Goal: Task Accomplishment & Management: Use online tool/utility

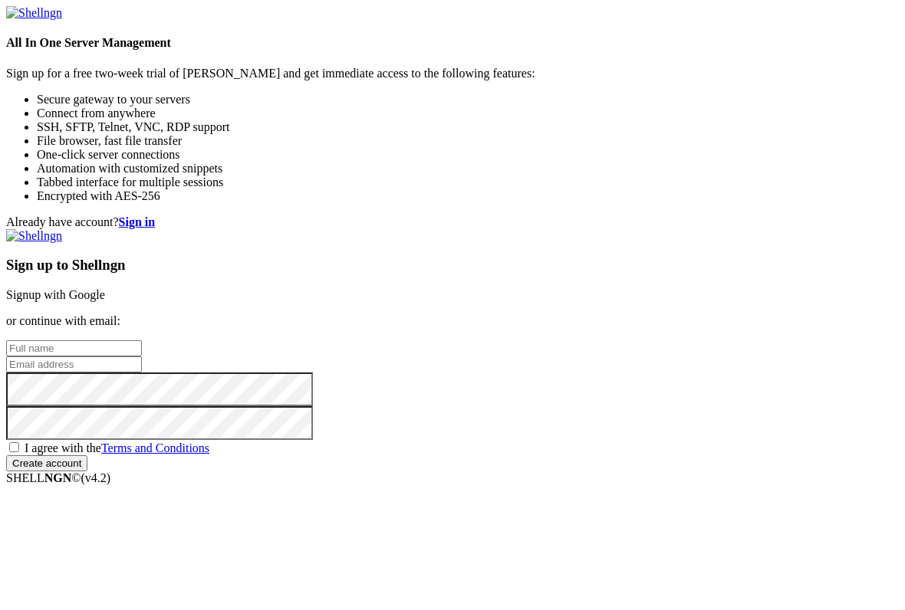
click at [156, 215] on strong "Sign in" at bounding box center [137, 221] width 37 height 13
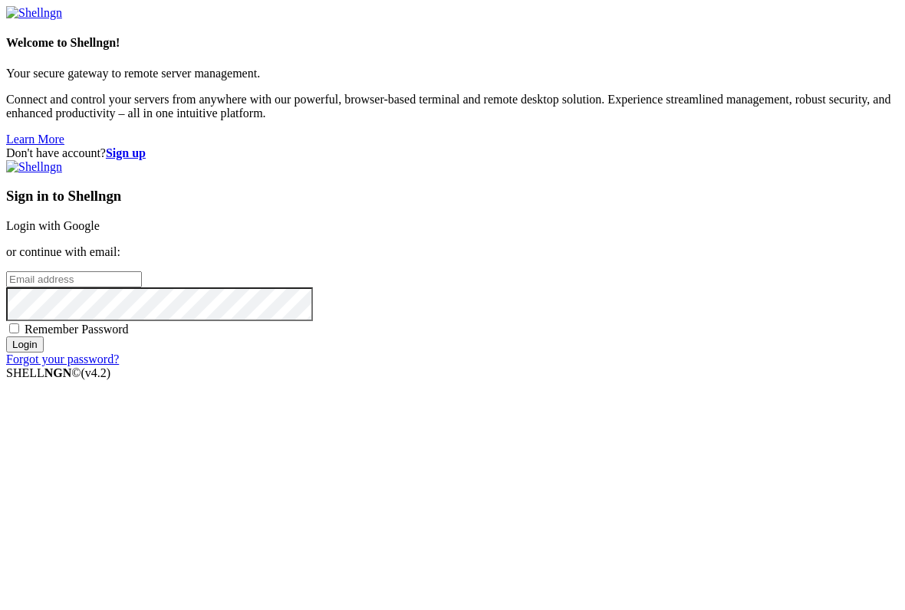
click at [100, 219] on link "Login with Google" at bounding box center [53, 225] width 94 height 13
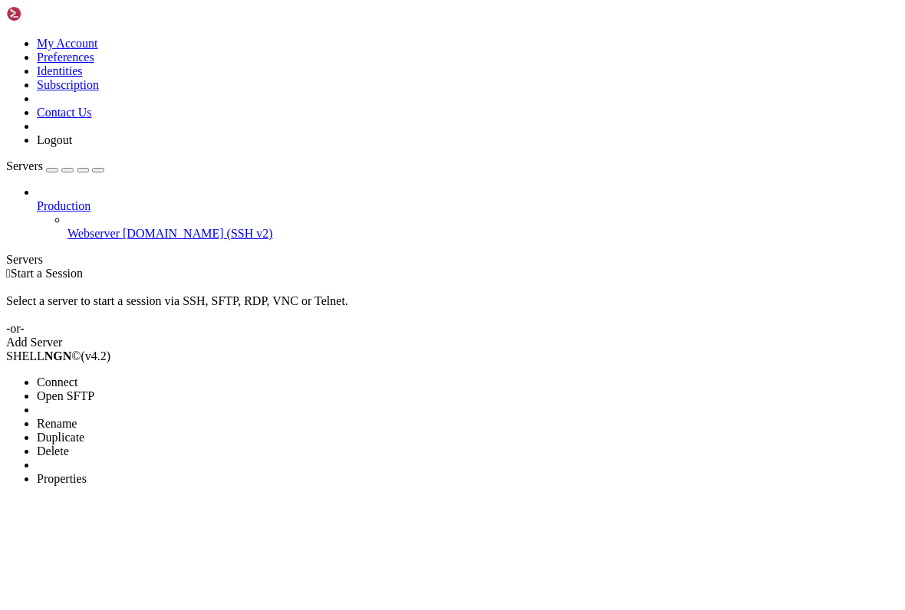
click at [68, 376] on span "Connect" at bounding box center [57, 382] width 41 height 13
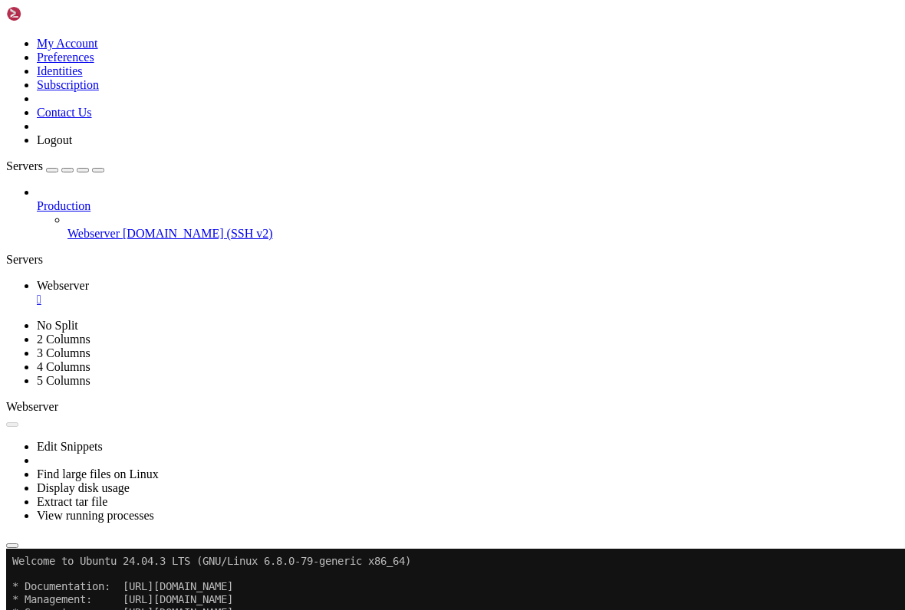
click at [67, 592] on button "Reconnect" at bounding box center [36, 600] width 61 height 16
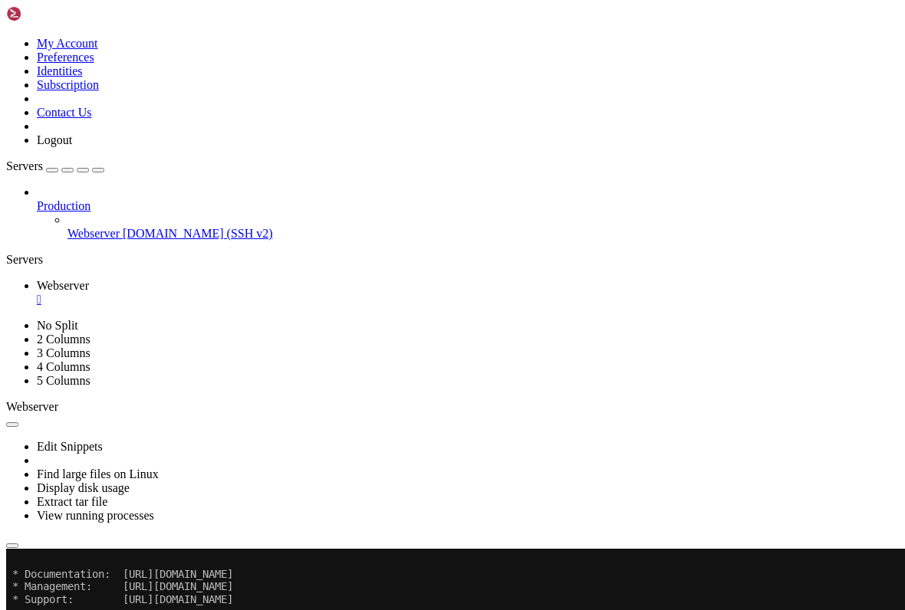
scroll to position [25, 0]
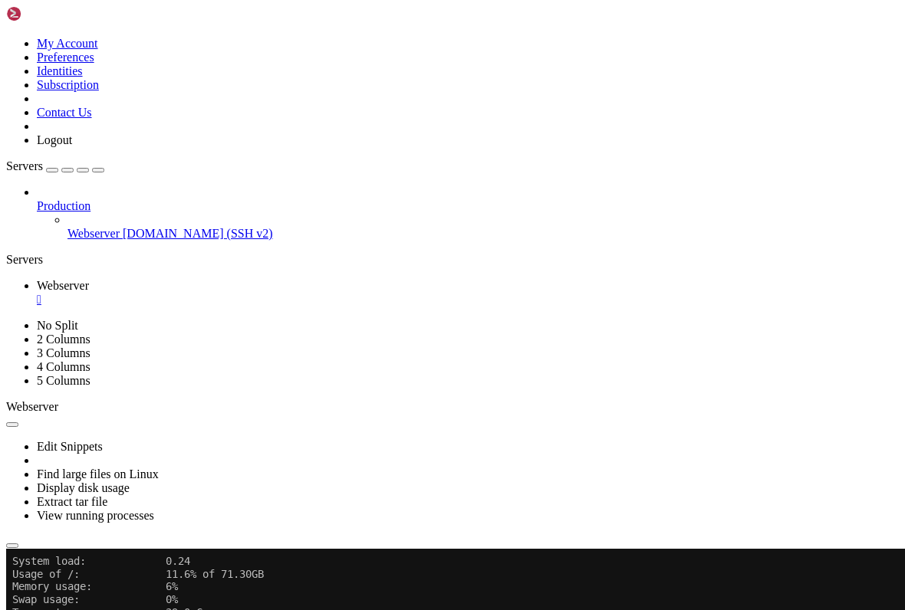
scroll to position [114, 0]
click at [67, 592] on button "Reconnect" at bounding box center [36, 600] width 61 height 16
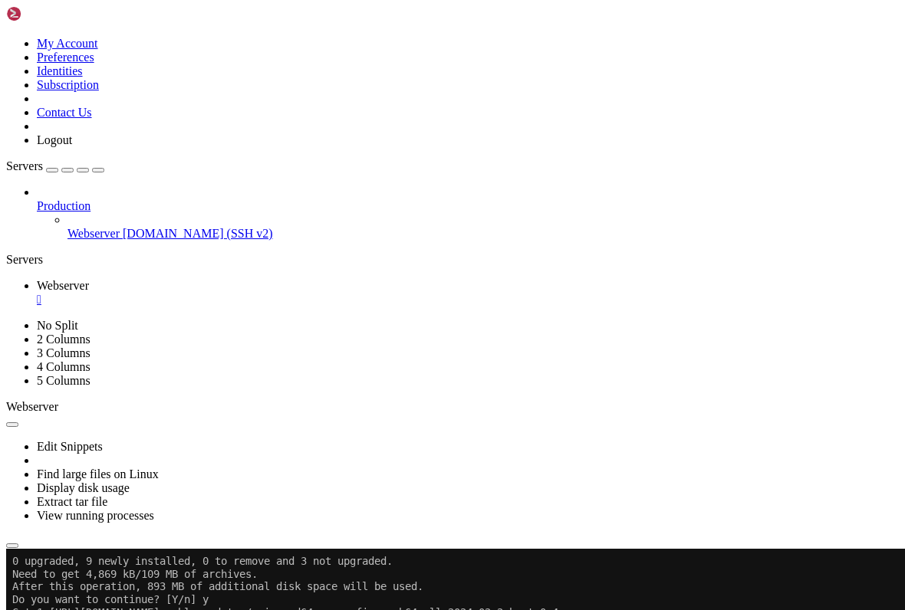
scroll to position [841, 0]
click at [67, 592] on button "Reconnect" at bounding box center [36, 600] width 61 height 16
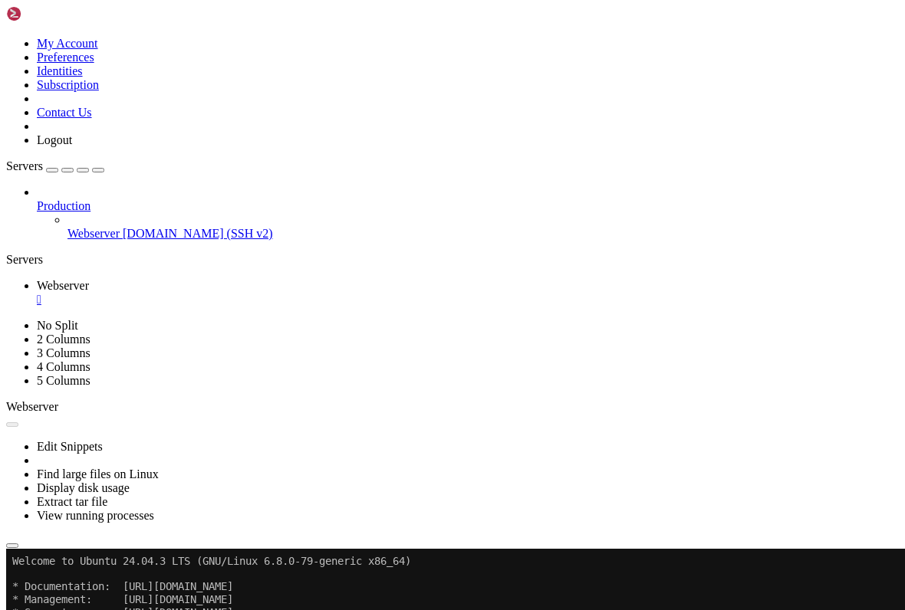
click at [553, 578] on div "Connection Closed Reconnect" at bounding box center [452, 593] width 892 height 30
click at [558, 549] on div at bounding box center [452, 549] width 892 height 0
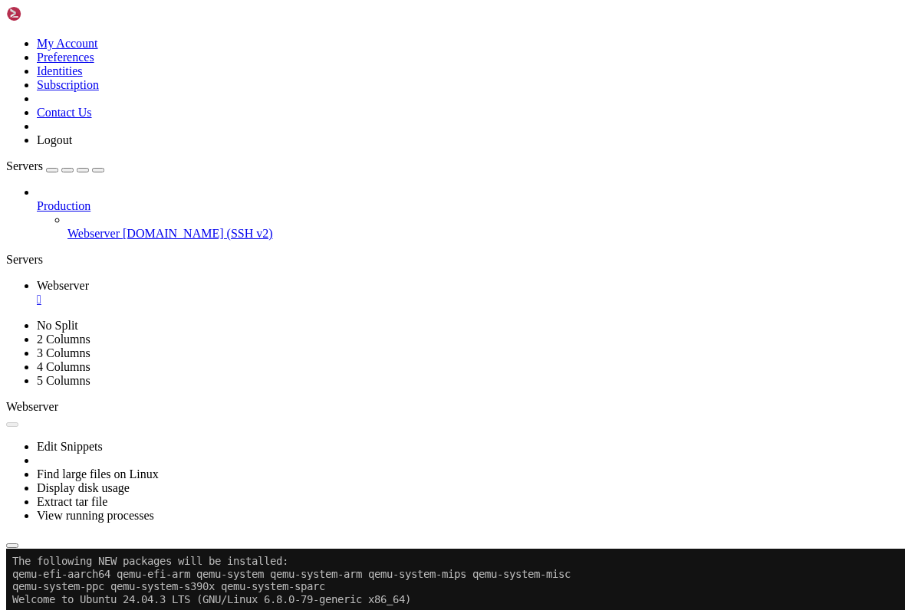
scroll to position [803, 0]
click at [181, 6] on div "My Account Preferences Identities Subscription Contact Us Logout" at bounding box center [452, 76] width 892 height 141
click at [6, 37] on icon at bounding box center [6, 37] width 0 height 0
click at [90, 64] on link "Preferences" at bounding box center [66, 57] width 58 height 13
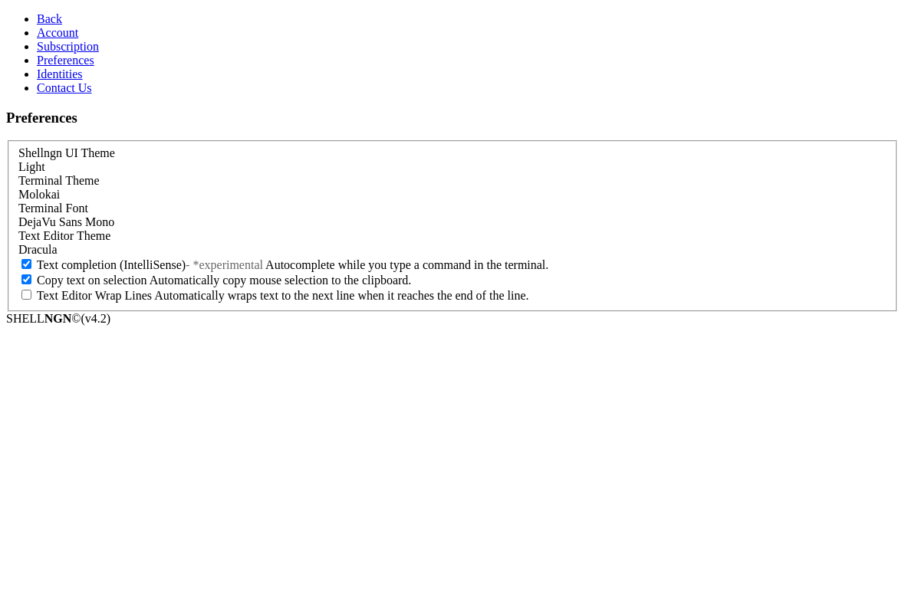
click at [37, 39] on link "Account" at bounding box center [57, 32] width 41 height 13
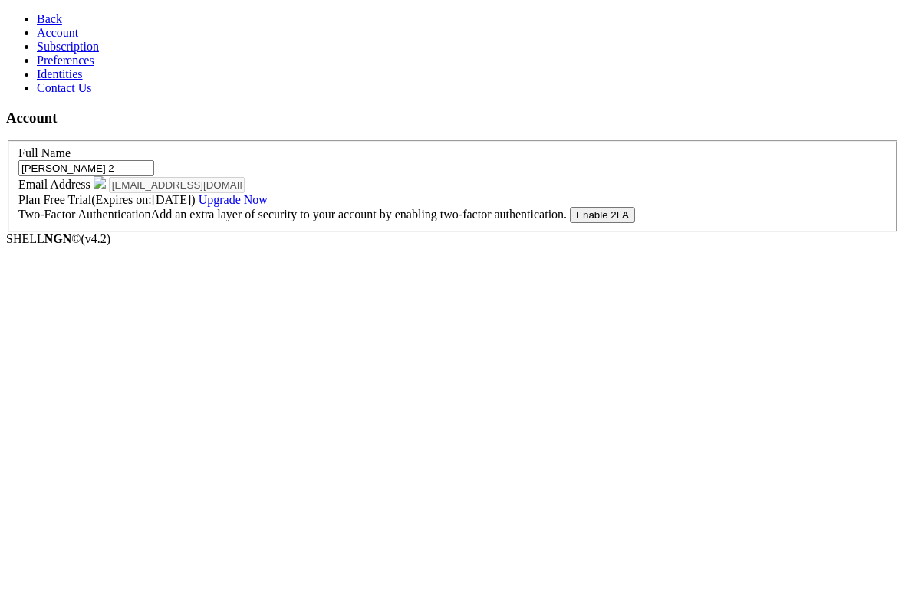
click at [38, 53] on span "Subscription" at bounding box center [68, 46] width 62 height 13
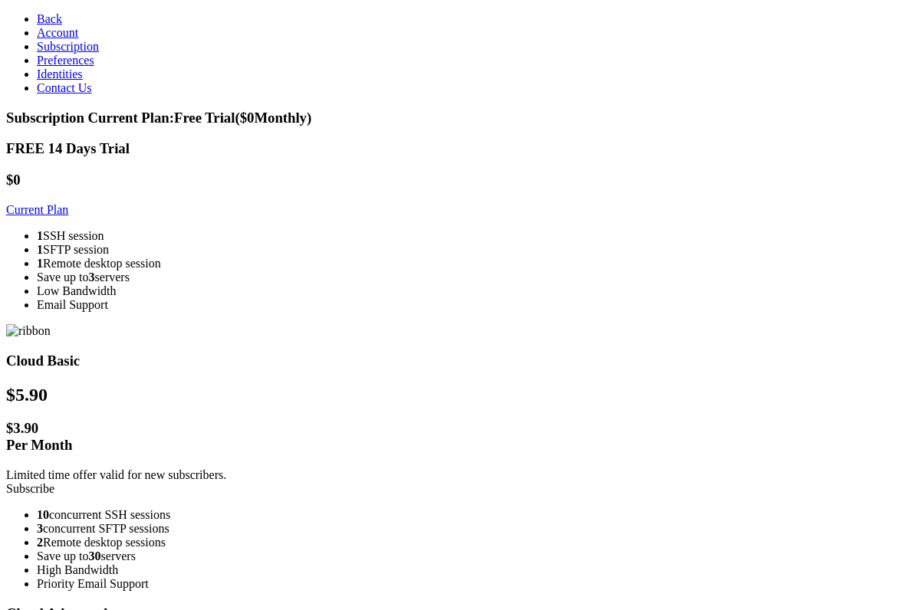
click at [44, 67] on link "Preferences" at bounding box center [66, 60] width 58 height 13
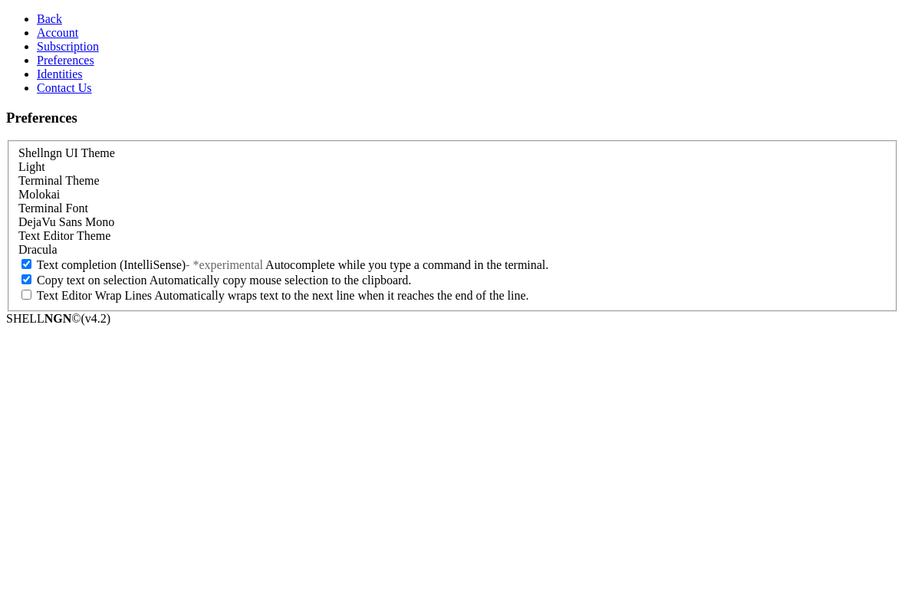
click at [43, 39] on link "Account" at bounding box center [57, 32] width 41 height 13
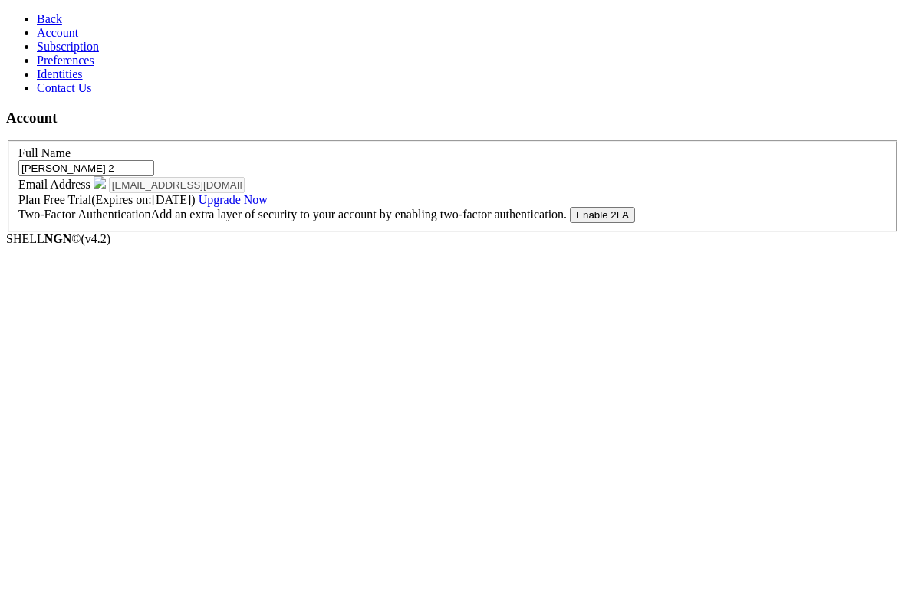
click at [40, 53] on span "Subscription" at bounding box center [68, 46] width 62 height 13
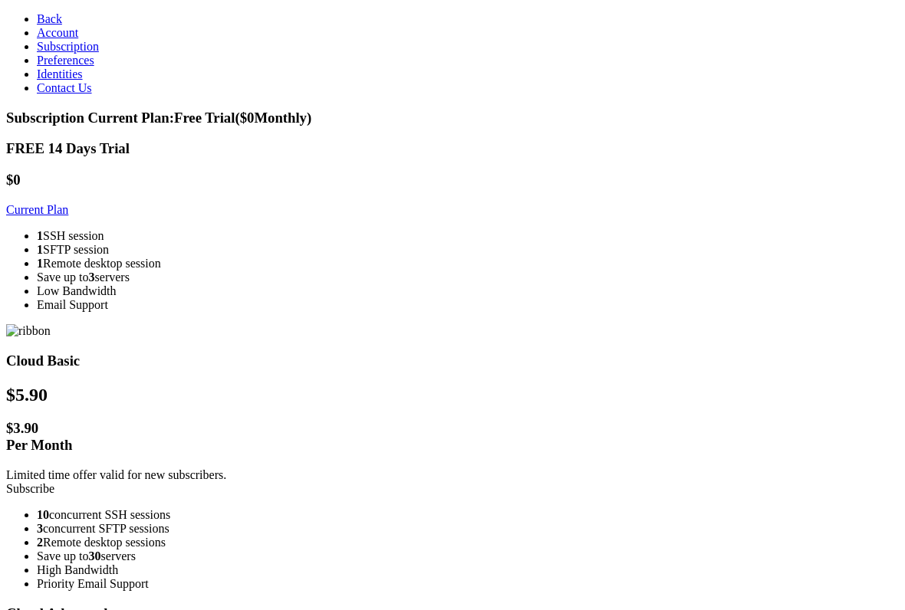
click at [44, 81] on link "Identities" at bounding box center [60, 73] width 46 height 13
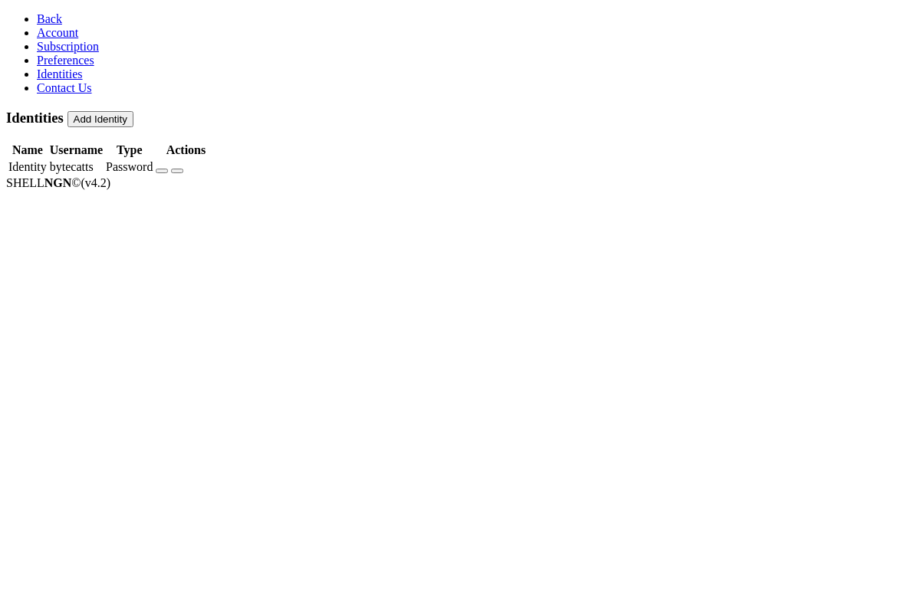
click at [59, 67] on span "Preferences" at bounding box center [66, 60] width 58 height 13
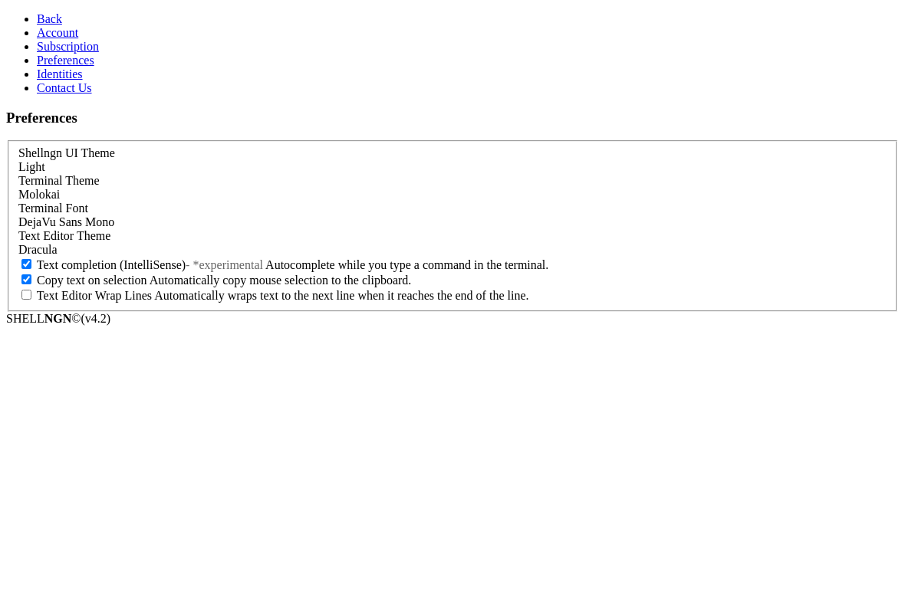
click at [37, 12] on span "Back" at bounding box center [49, 18] width 25 height 13
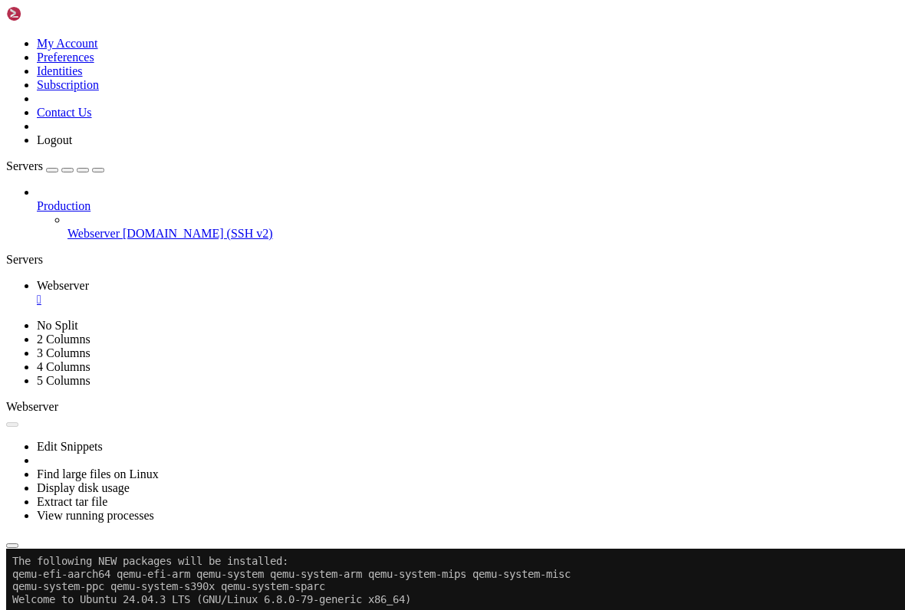
scroll to position [803, 0]
click at [67, 592] on button "Reconnect" at bounding box center [36, 600] width 61 height 16
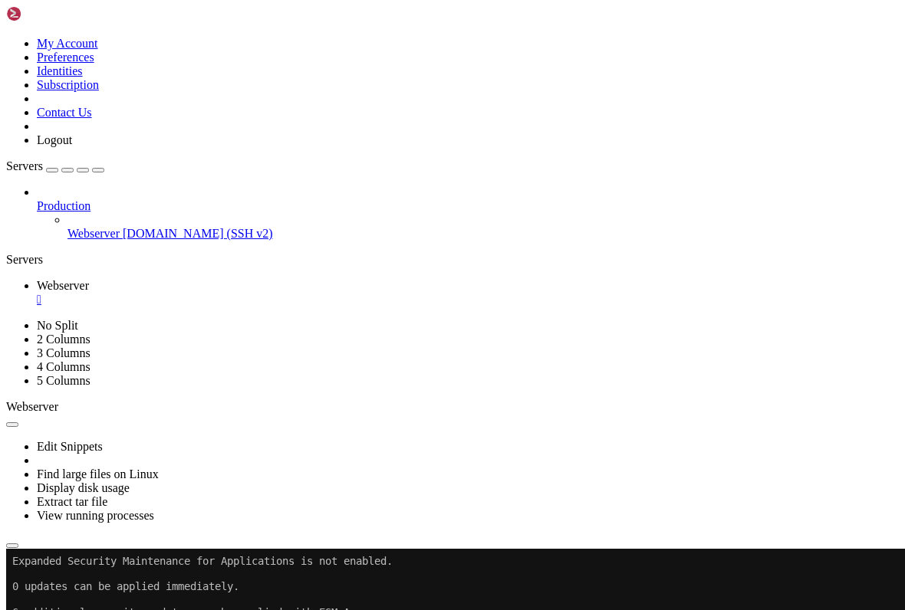
scroll to position [1122, 0]
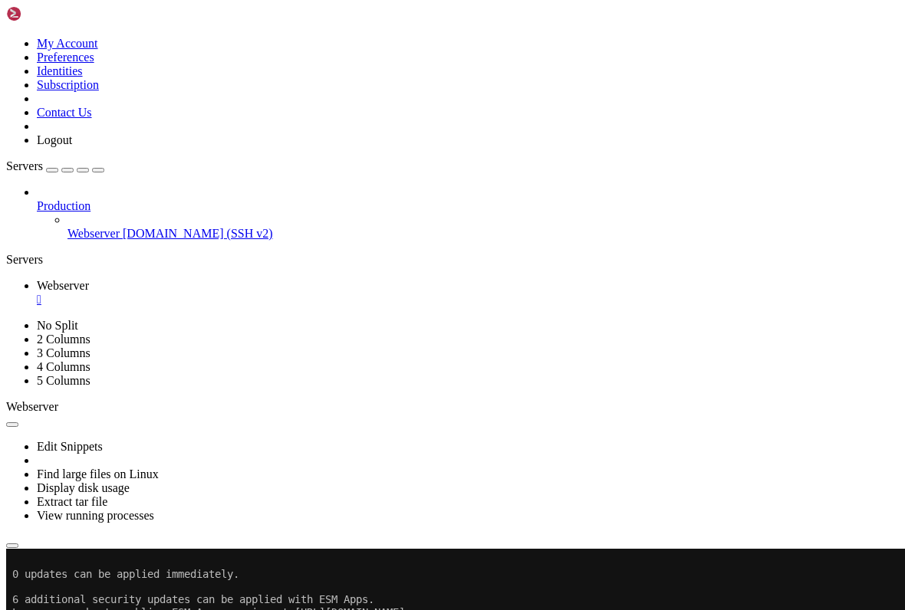
click at [771, 279] on ul "Webserver " at bounding box center [452, 293] width 892 height 28
click at [814, 279] on ul "Webserver " at bounding box center [452, 293] width 892 height 28
click at [67, 592] on button "Reconnect" at bounding box center [36, 600] width 61 height 16
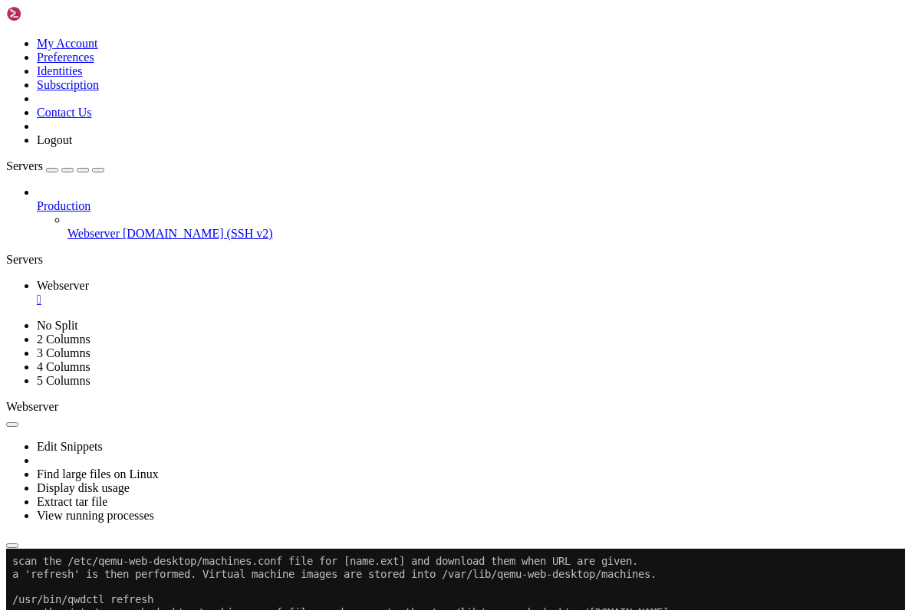
scroll to position [2065, 0]
